Goal: Find specific fact: Find specific page/section

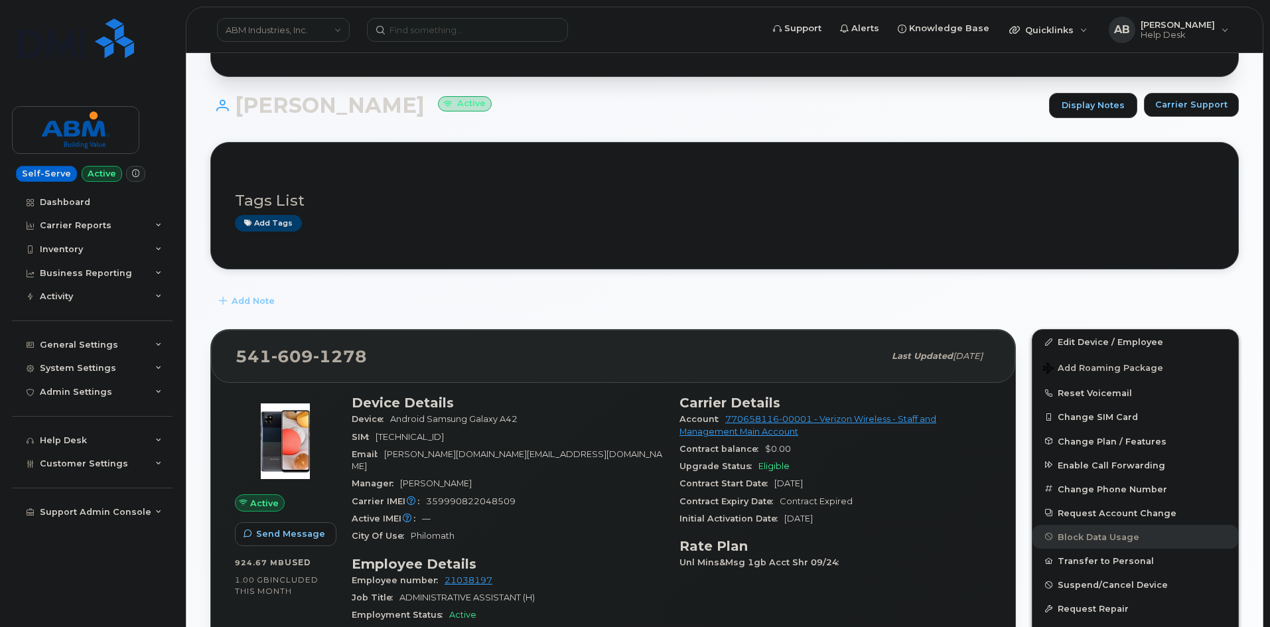
scroll to position [133, 0]
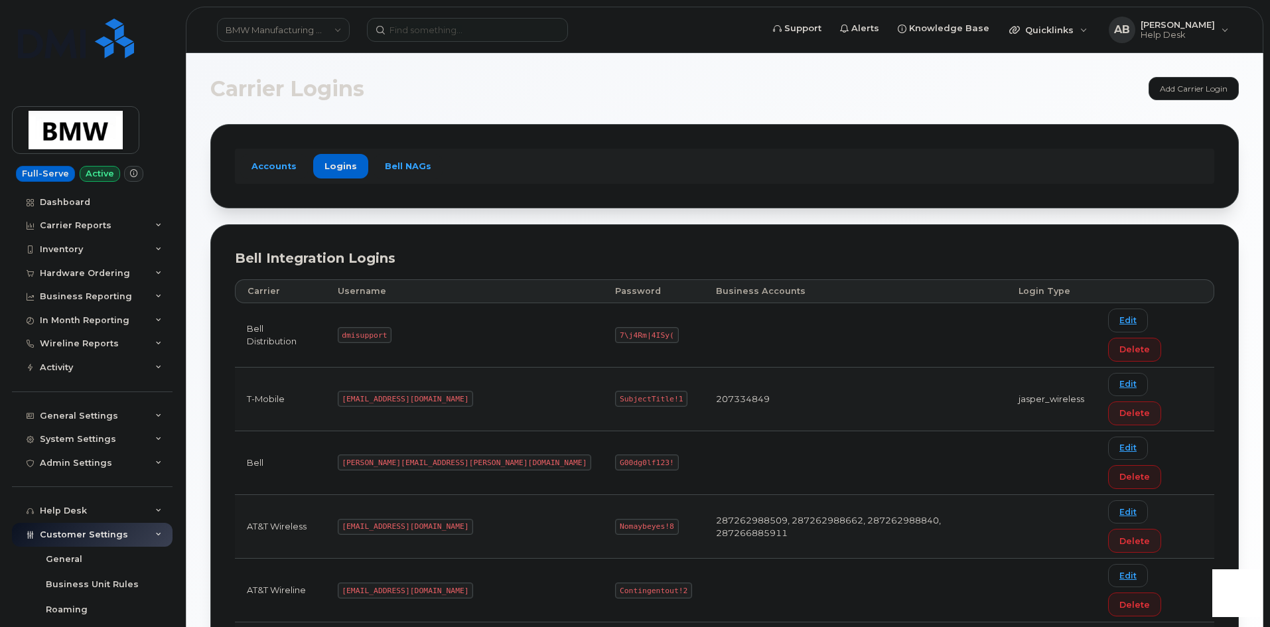
scroll to position [5, 0]
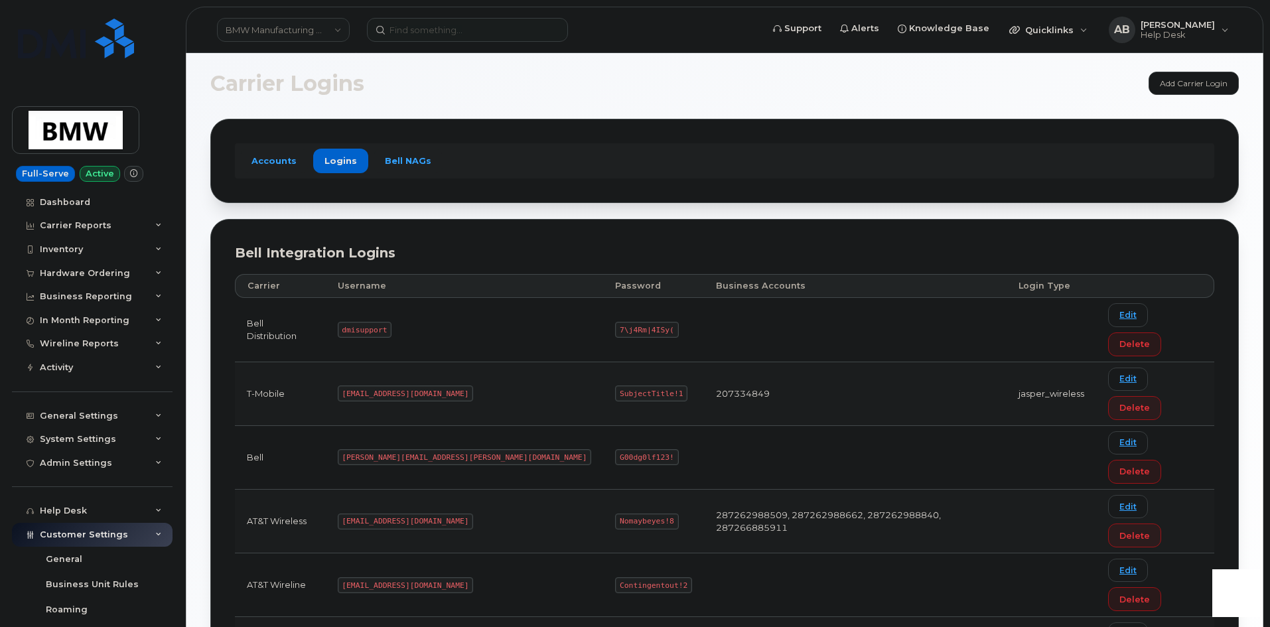
drag, startPoint x: 422, startPoint y: 558, endPoint x: 358, endPoint y: 559, distance: 63.7
copy code "[EMAIL_ADDRESS][DOMAIN_NAME]"
drag, startPoint x: 559, startPoint y: 561, endPoint x: 495, endPoint y: 556, distance: 63.9
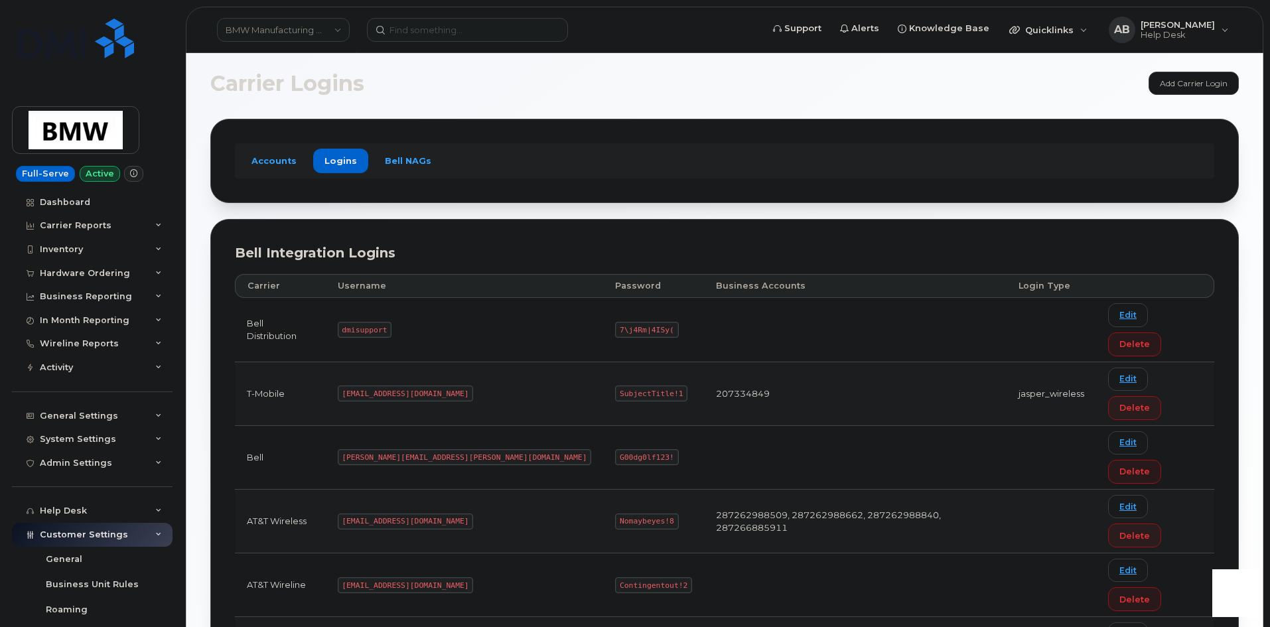
copy code "SubjectTitle!1"
drag, startPoint x: 429, startPoint y: 557, endPoint x: 358, endPoint y: 559, distance: 71.0
copy code "[EMAIL_ADDRESS][DOMAIN_NAME]"
drag, startPoint x: 558, startPoint y: 563, endPoint x: 492, endPoint y: 565, distance: 66.4
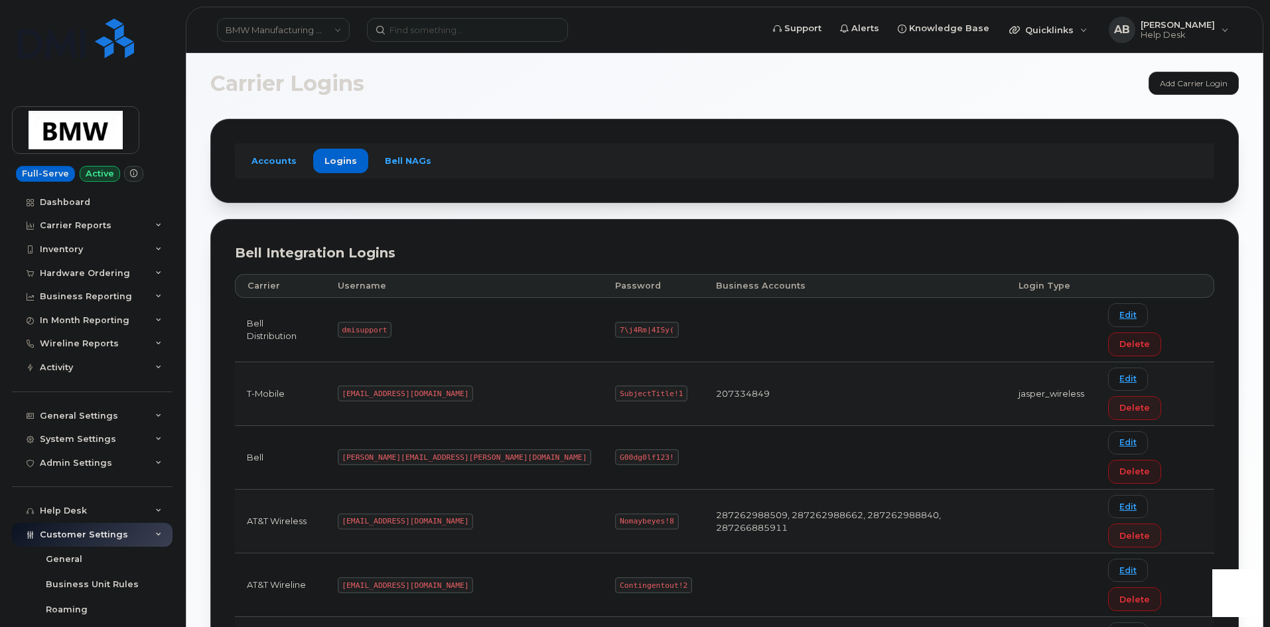
copy code "SubjectTitle!1"
